Goal: Ask a question

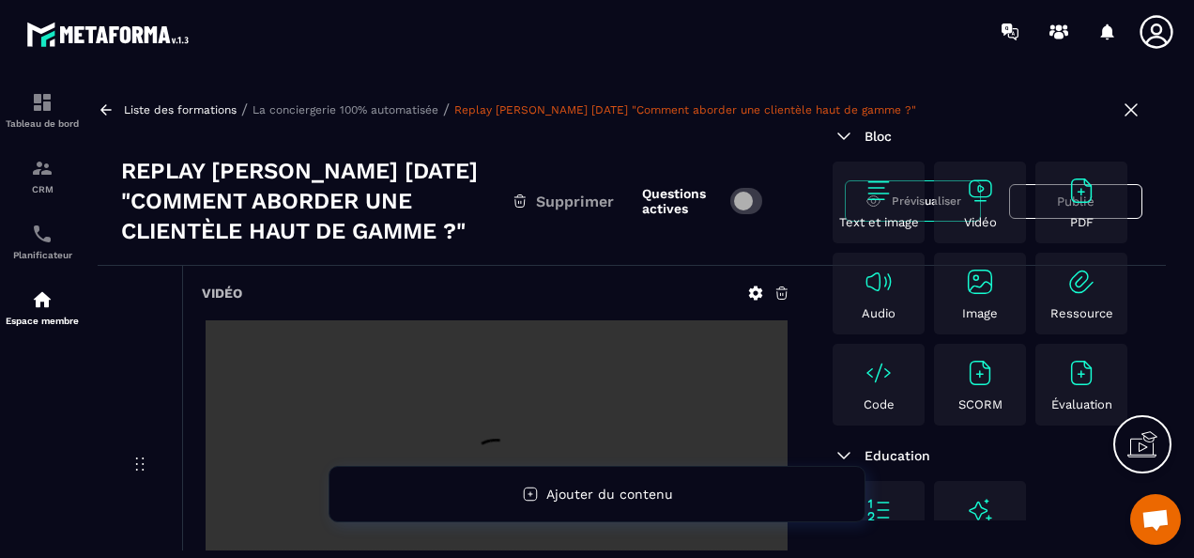
scroll to position [282, 0]
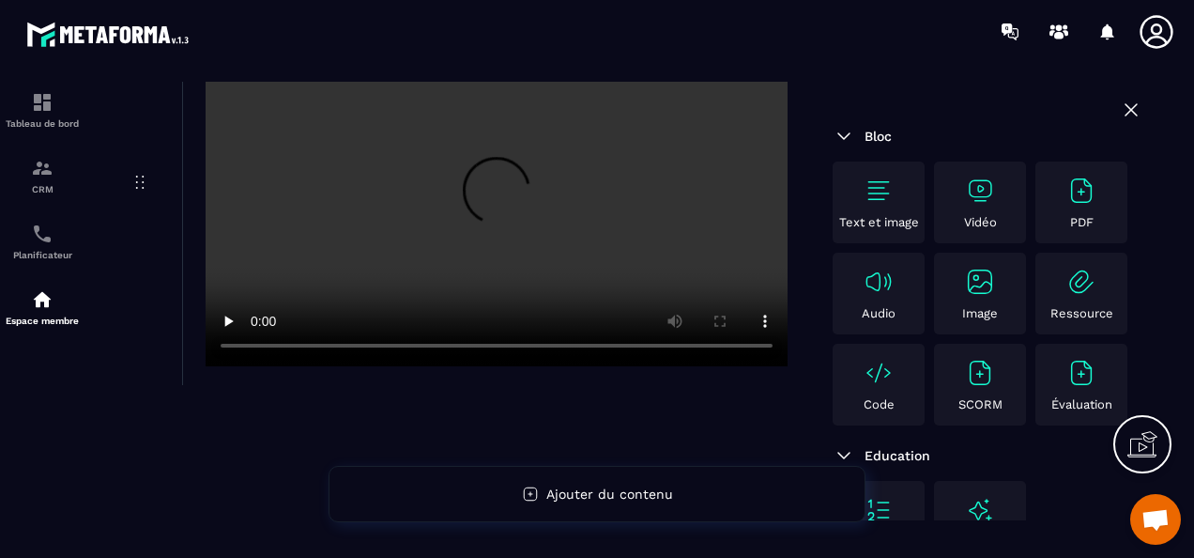
click at [192, 438] on div "Vidéo" at bounding box center [454, 329] width 712 height 691
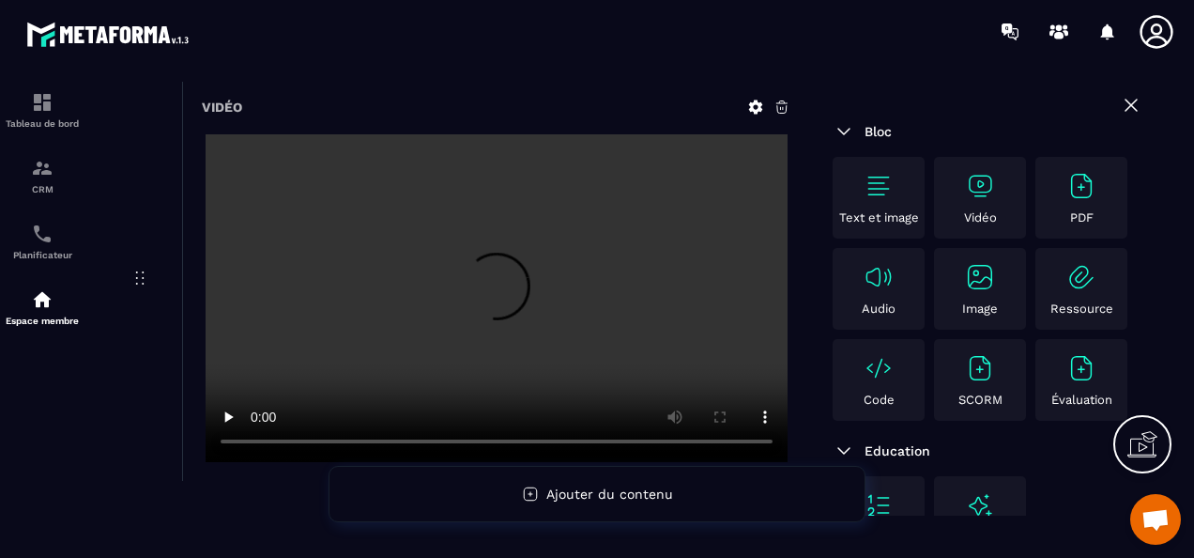
scroll to position [0, 0]
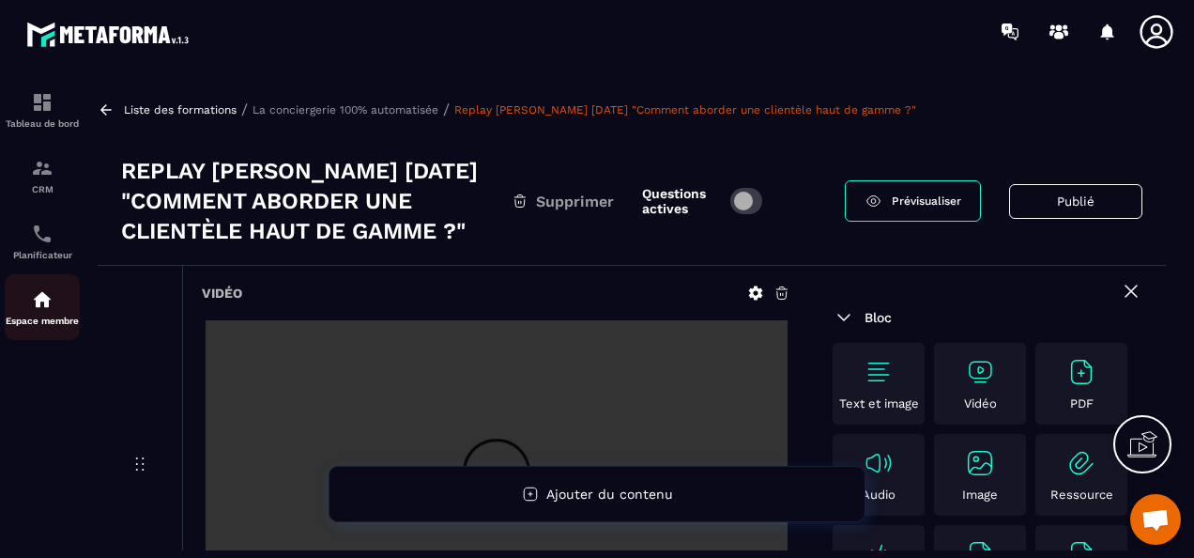
click at [47, 309] on img at bounding box center [42, 299] width 23 height 23
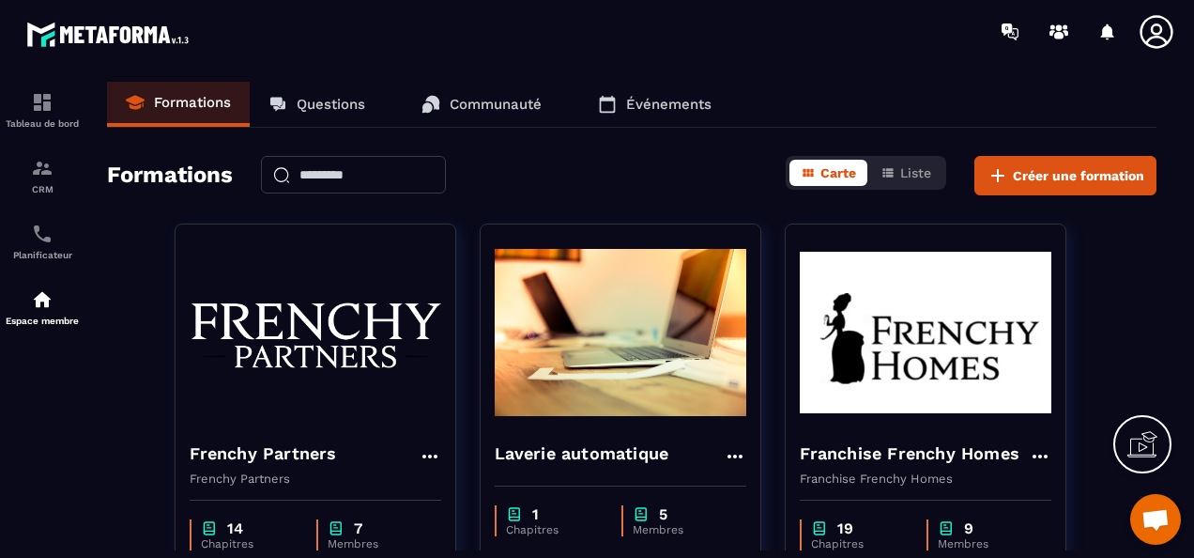
scroll to position [469, 0]
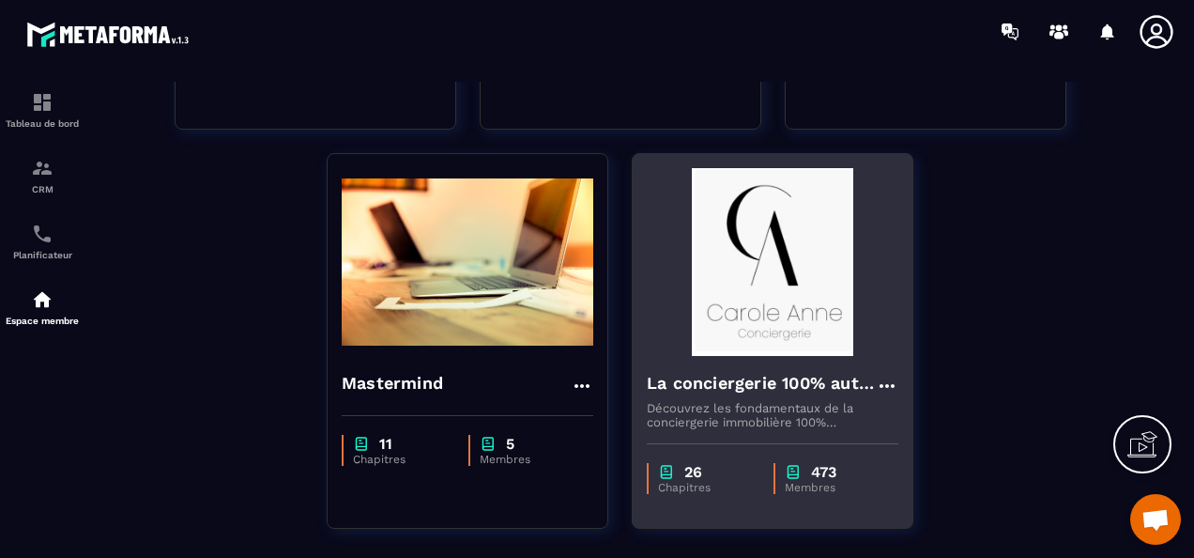
click at [746, 349] on img at bounding box center [773, 262] width 252 height 188
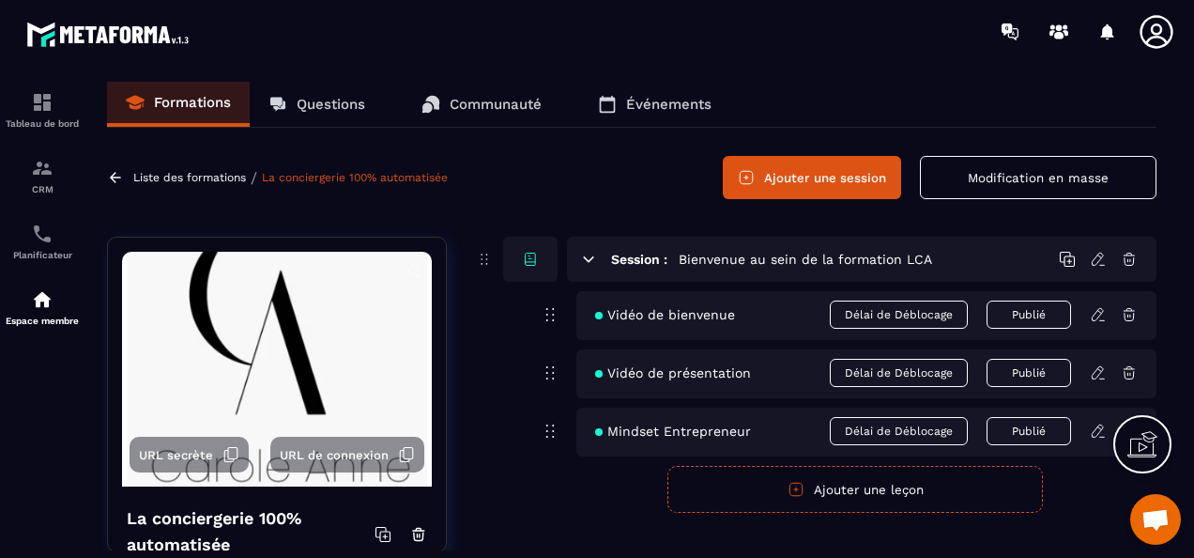
click at [329, 106] on p "Questions" at bounding box center [331, 104] width 69 height 17
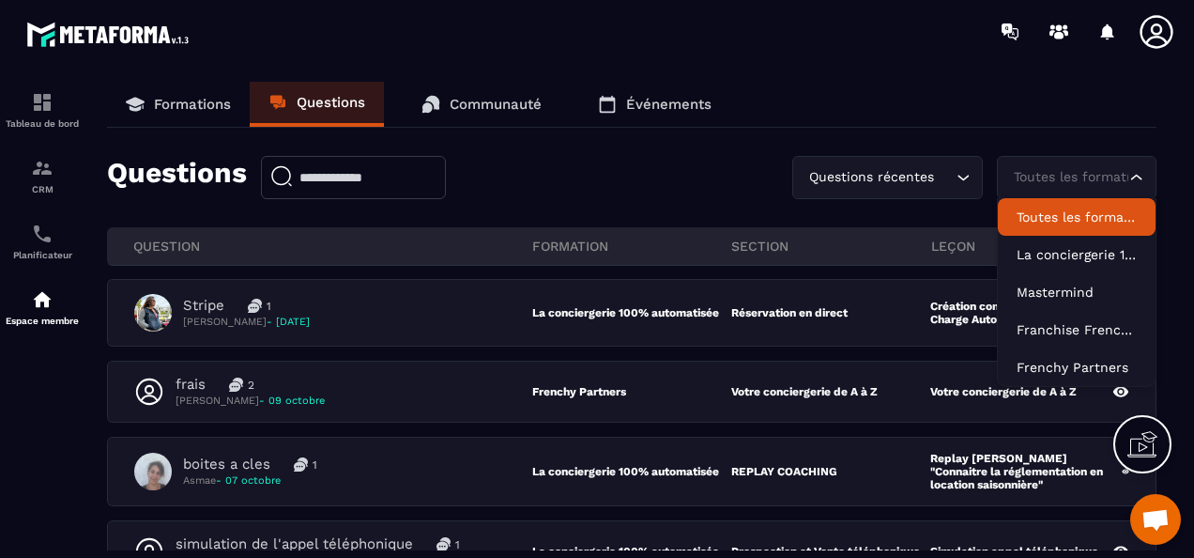
click at [1081, 175] on div "Toutes les formations" at bounding box center [1067, 177] width 120 height 21
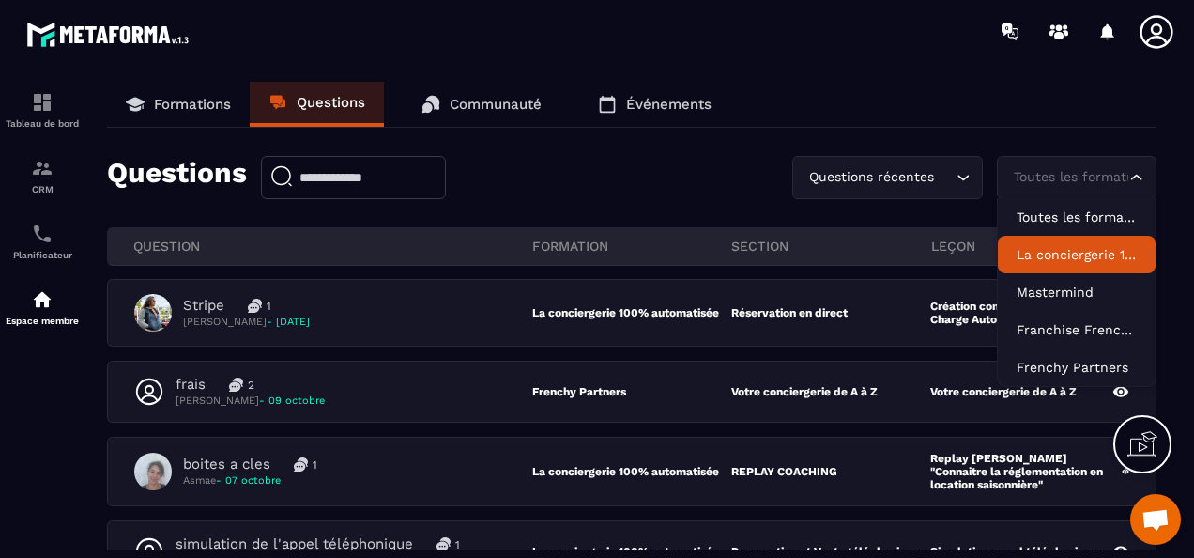
click at [1096, 250] on p "La conciergerie 100% automatisée" at bounding box center [1077, 254] width 120 height 19
